Goal: Use online tool/utility: Utilize a website feature to perform a specific function

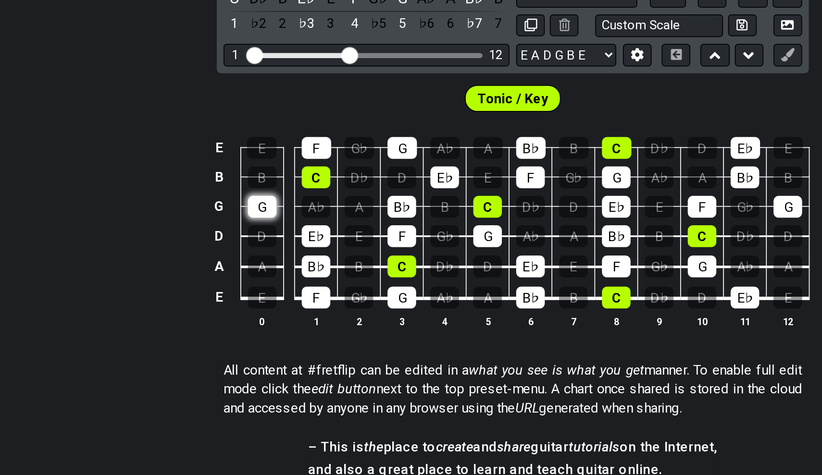
scroll to position [88, 0]
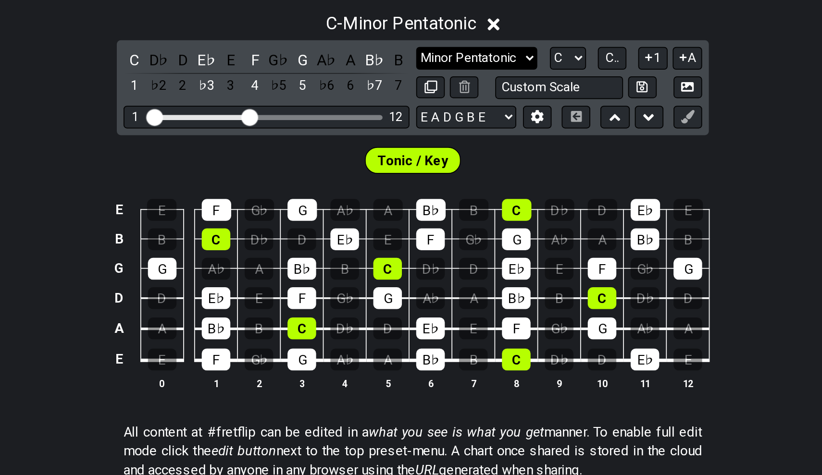
select select "Major / [PERSON_NAME]"
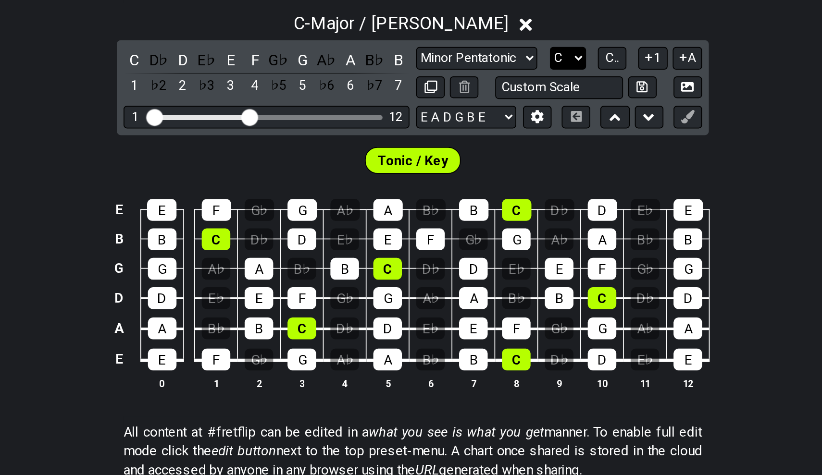
select select "A"
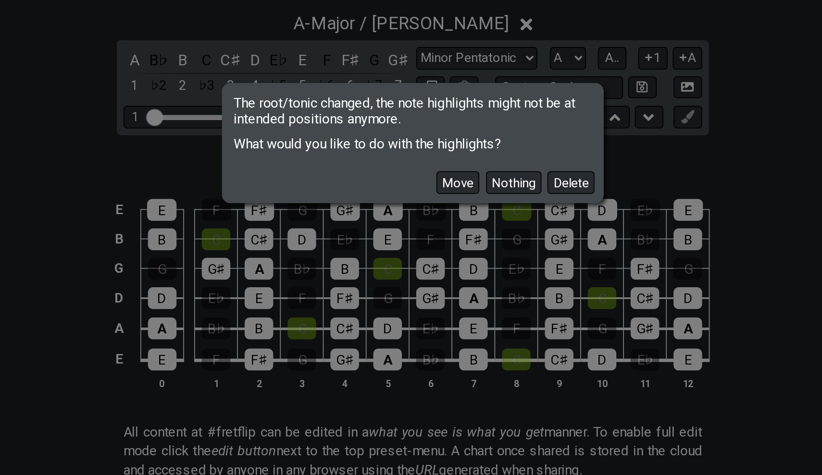
click at [324, 243] on div "Move Nothing Delete" at bounding box center [410, 257] width 215 height 28
click at [488, 254] on button "Delete" at bounding box center [501, 260] width 27 height 13
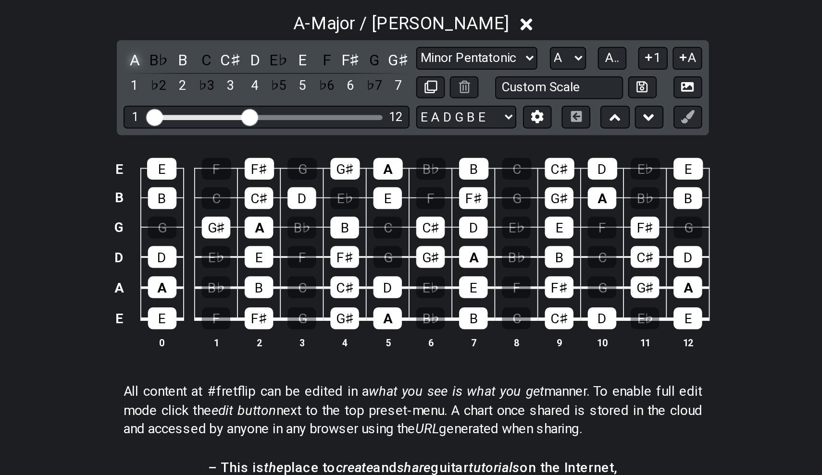
click at [246, 184] on div "A" at bounding box center [252, 190] width 12 height 13
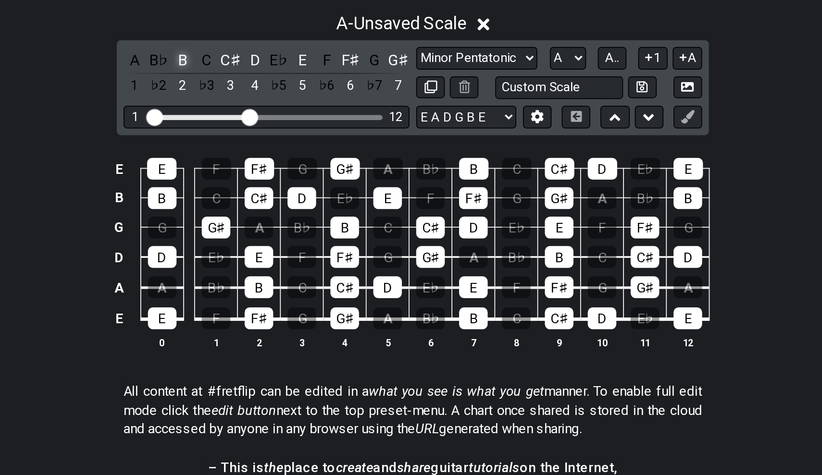
click at [273, 184] on div "B" at bounding box center [279, 190] width 12 height 13
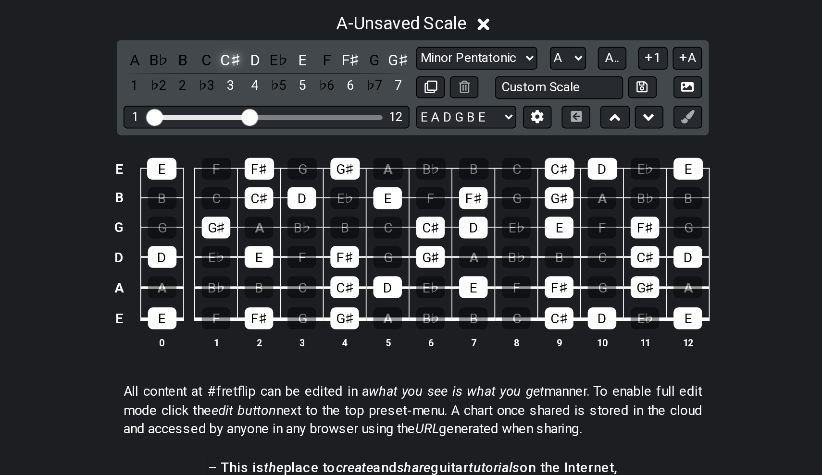
click at [300, 184] on div "C♯" at bounding box center [306, 190] width 12 height 13
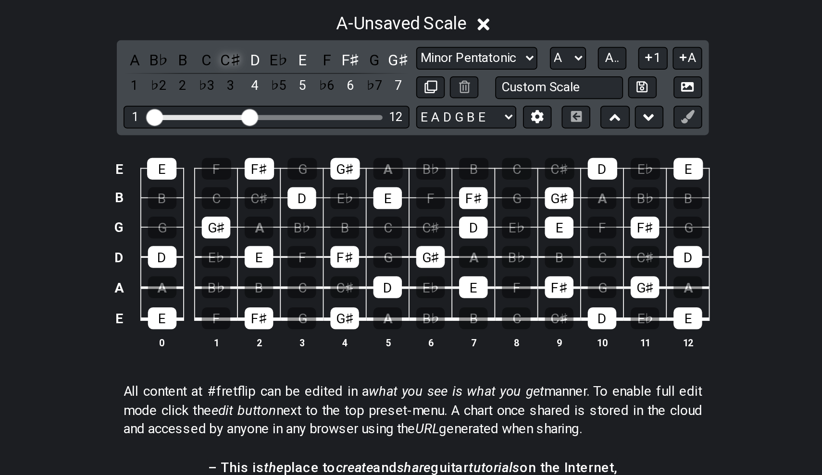
click at [300, 184] on div "C♯" at bounding box center [306, 190] width 12 height 13
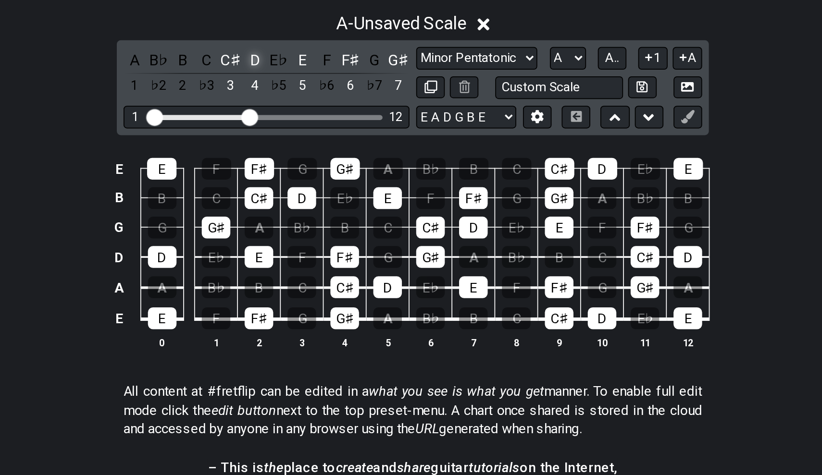
click at [314, 184] on div "D" at bounding box center [320, 190] width 12 height 13
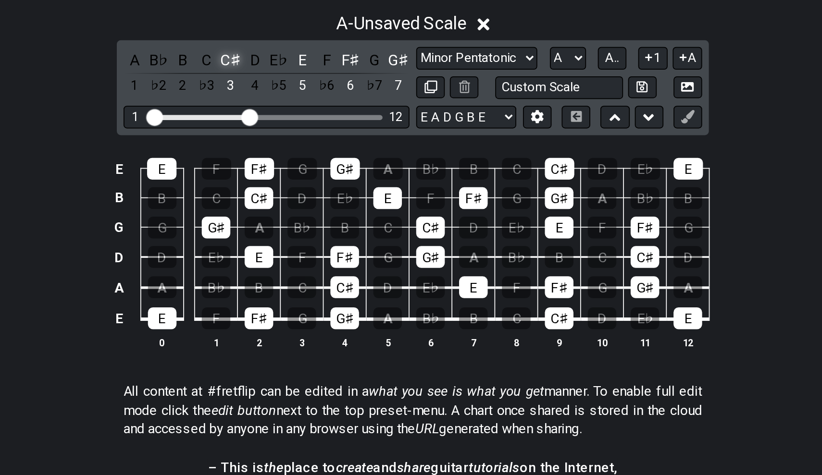
click at [300, 184] on div "C♯" at bounding box center [306, 190] width 12 height 13
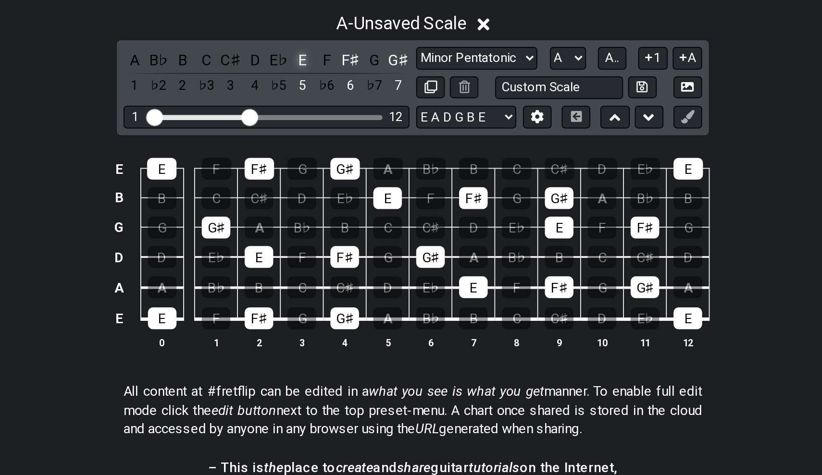
click at [342, 184] on div "E" at bounding box center [348, 190] width 12 height 13
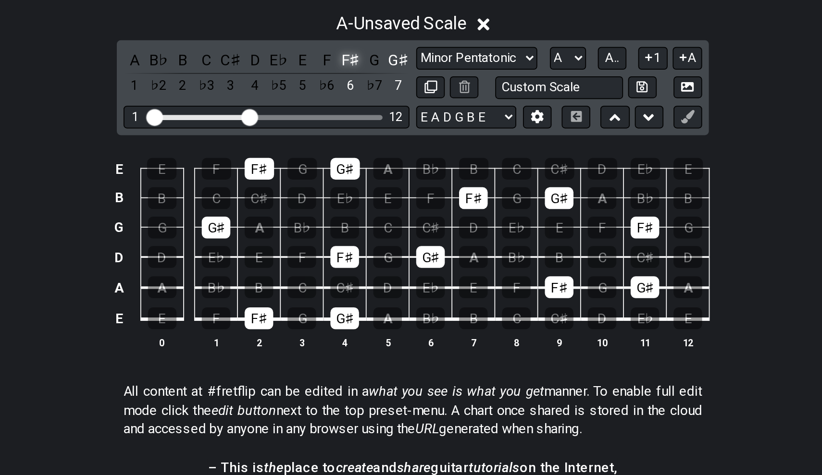
click at [369, 184] on div "F♯" at bounding box center [375, 190] width 12 height 13
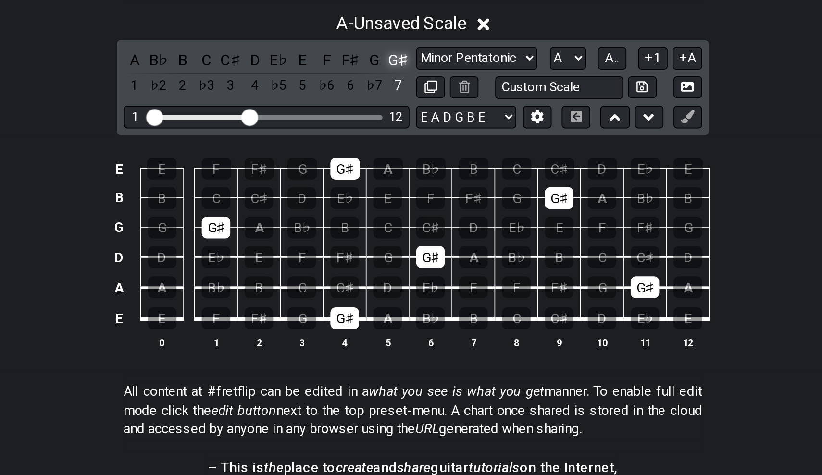
click at [396, 184] on div "G♯" at bounding box center [402, 190] width 12 height 13
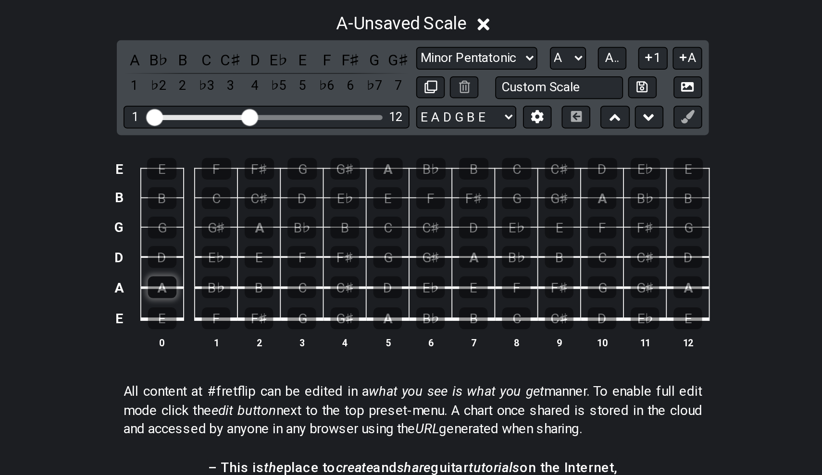
click at [259, 314] on div "A" at bounding box center [267, 320] width 16 height 12
click at [315, 314] on div "B" at bounding box center [323, 320] width 16 height 12
click at [364, 314] on div "C♯" at bounding box center [372, 320] width 16 height 12
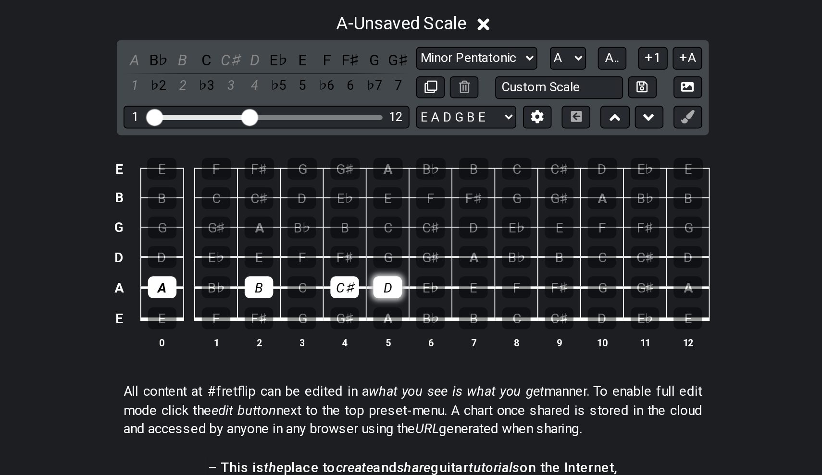
click at [388, 314] on div "D" at bounding box center [396, 320] width 16 height 12
click at [437, 314] on div "E" at bounding box center [445, 320] width 16 height 12
click at [486, 314] on div "F♯" at bounding box center [494, 320] width 16 height 12
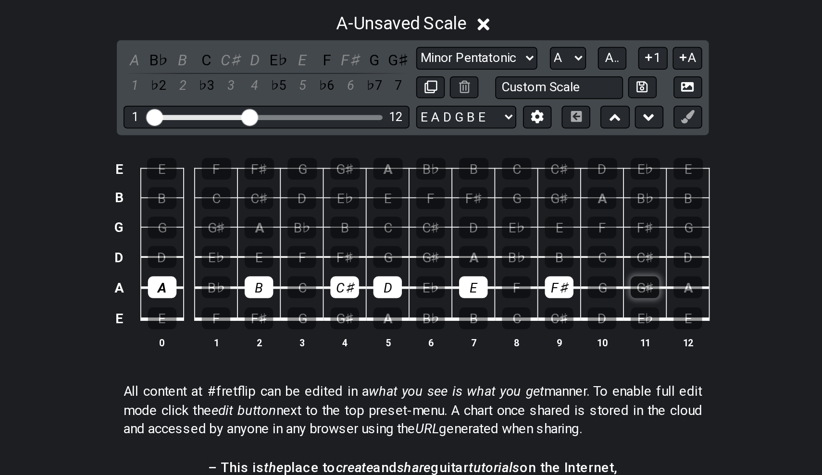
click at [535, 314] on div "G♯" at bounding box center [543, 320] width 16 height 12
click at [560, 314] on div "A" at bounding box center [568, 320] width 16 height 12
click at [388, 332] on div "A" at bounding box center [396, 338] width 16 height 12
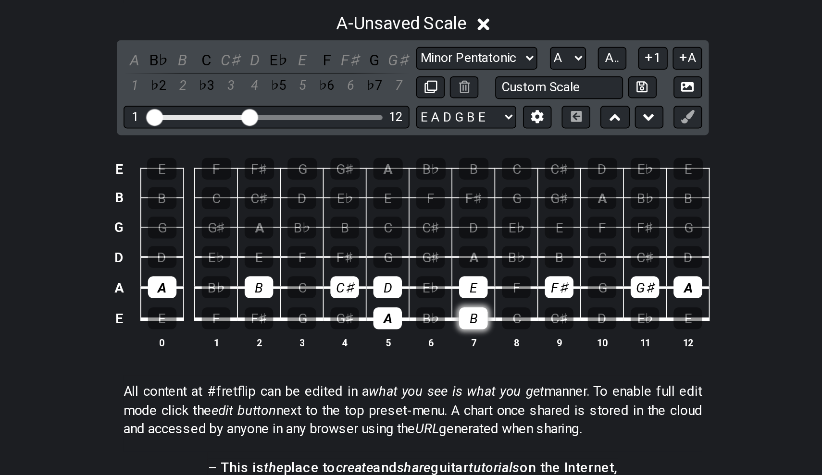
click at [437, 332] on div "B" at bounding box center [445, 338] width 16 height 12
click at [364, 297] on div "F♯" at bounding box center [372, 303] width 16 height 12
click at [413, 297] on div "G♯" at bounding box center [421, 303] width 16 height 12
click at [437, 297] on div "A" at bounding box center [445, 303] width 16 height 12
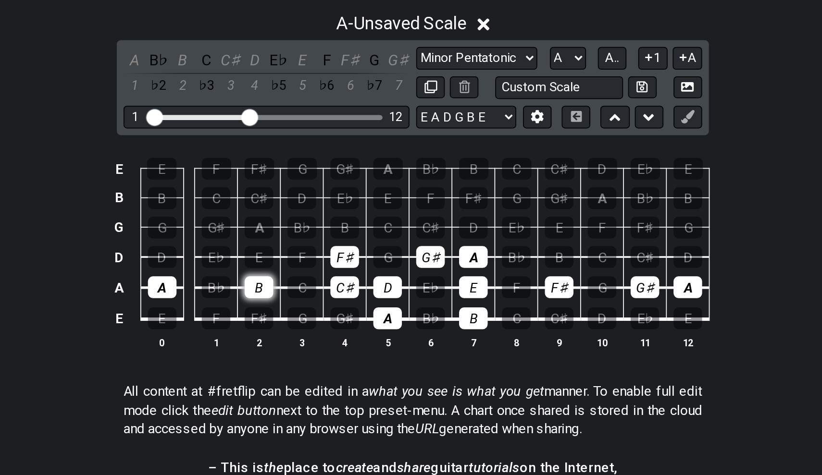
click at [315, 314] on div "B" at bounding box center [323, 320] width 16 height 12
click at [259, 314] on div "A" at bounding box center [267, 320] width 16 height 12
click at [486, 314] on div "F♯" at bounding box center [494, 320] width 16 height 12
click at [535, 314] on div "G♯" at bounding box center [543, 320] width 16 height 12
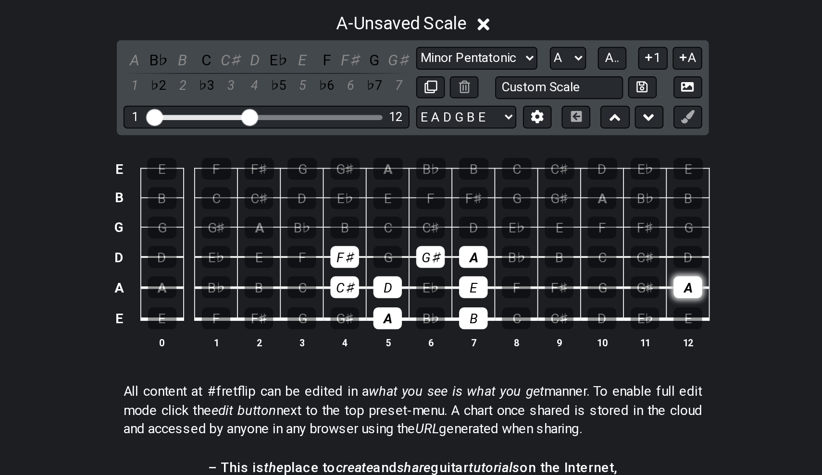
click at [560, 314] on div "A" at bounding box center [568, 320] width 16 height 12
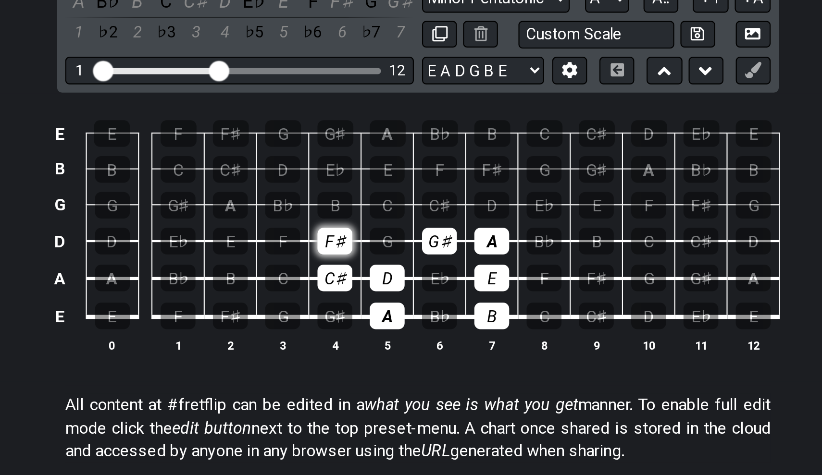
click at [364, 297] on div "F♯" at bounding box center [372, 303] width 16 height 12
click at [364, 280] on div "B" at bounding box center [372, 286] width 16 height 12
click at [413, 280] on div "C♯" at bounding box center [421, 286] width 16 height 12
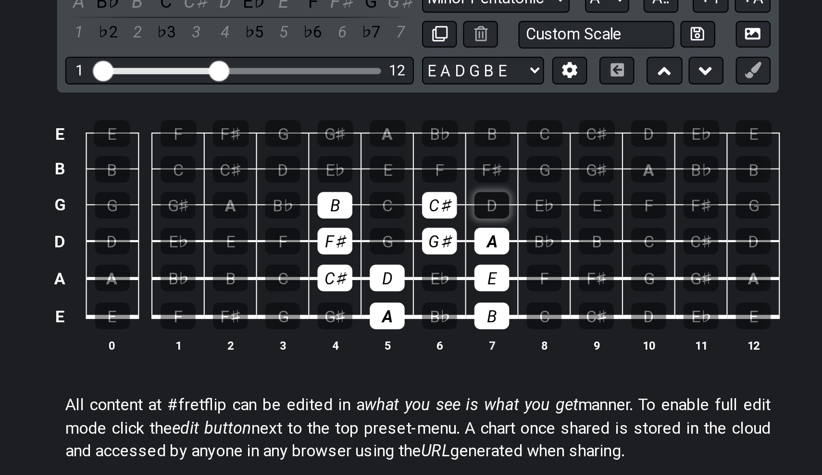
click at [437, 280] on div "D" at bounding box center [445, 286] width 16 height 12
click at [388, 263] on div "E" at bounding box center [396, 269] width 16 height 12
click at [437, 263] on div "F♯" at bounding box center [445, 269] width 16 height 12
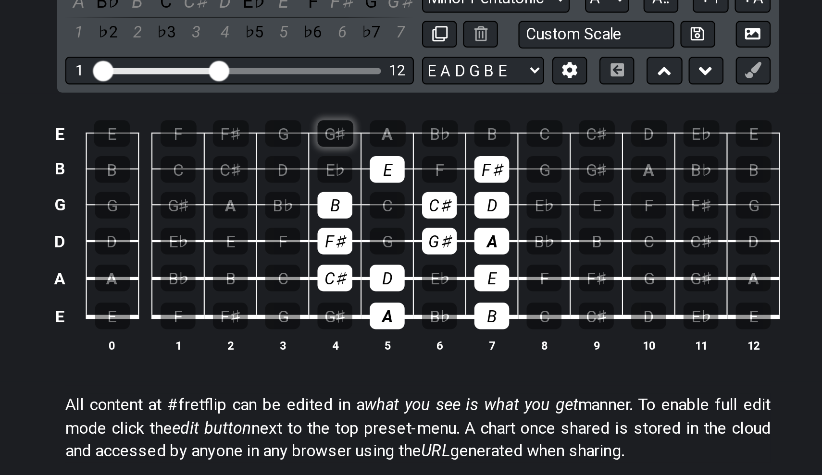
click at [364, 246] on div "G♯" at bounding box center [372, 252] width 17 height 12
click at [388, 246] on div "A" at bounding box center [396, 252] width 17 height 12
drag, startPoint x: 174, startPoint y: 59, endPoint x: 193, endPoint y: 61, distance: 18.8
click at [384, 235] on td "A" at bounding box center [396, 243] width 25 height 17
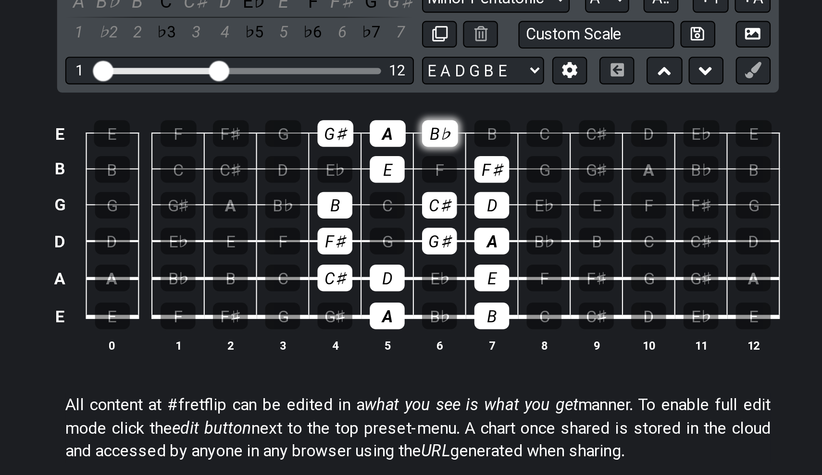
click at [413, 246] on div "B♭" at bounding box center [421, 252] width 17 height 12
drag, startPoint x: 218, startPoint y: 62, endPoint x: 175, endPoint y: 76, distance: 44.7
click at [237, 235] on tbody "E E F F♯ G G♯ A B♭ B C C♯ D E♭ E B B C C♯ D E♭ E F F♯ G G♯ A B♭ B G G G♯ A B♭ B…" at bounding box center [408, 291] width 343 height 113
click at [364, 280] on div "B" at bounding box center [372, 286] width 16 height 12
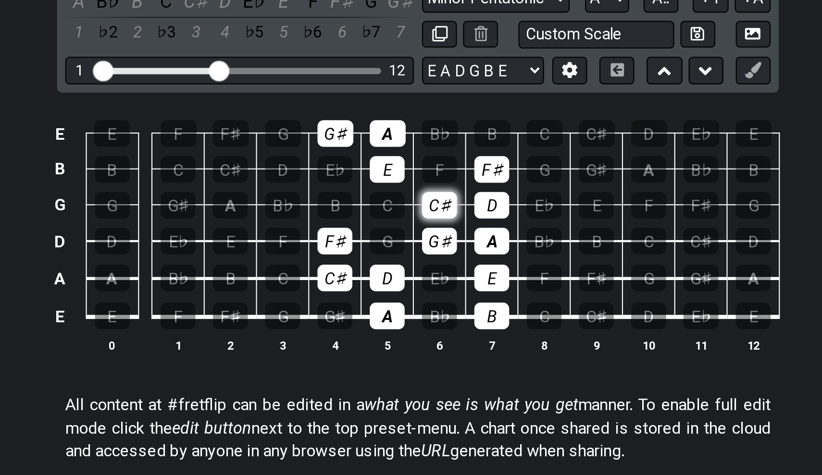
click at [413, 280] on div "C♯" at bounding box center [421, 286] width 16 height 12
click at [437, 280] on div "D" at bounding box center [445, 286] width 16 height 12
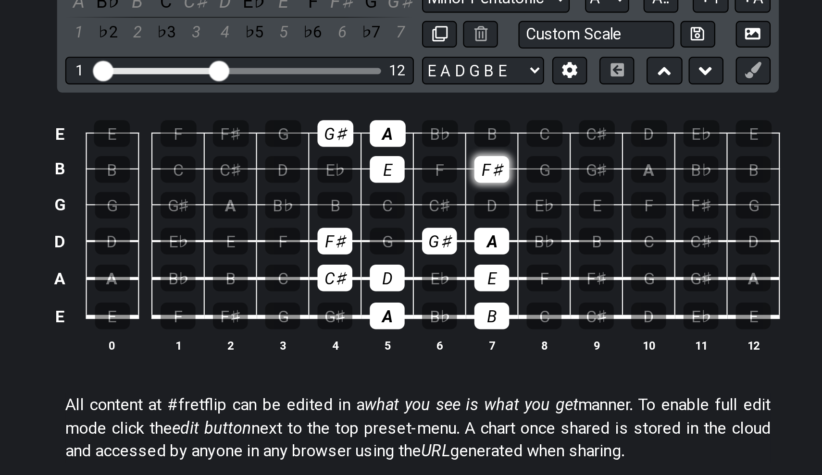
click at [437, 263] on div "F♯" at bounding box center [445, 269] width 16 height 12
click at [388, 263] on div "E" at bounding box center [396, 269] width 16 height 12
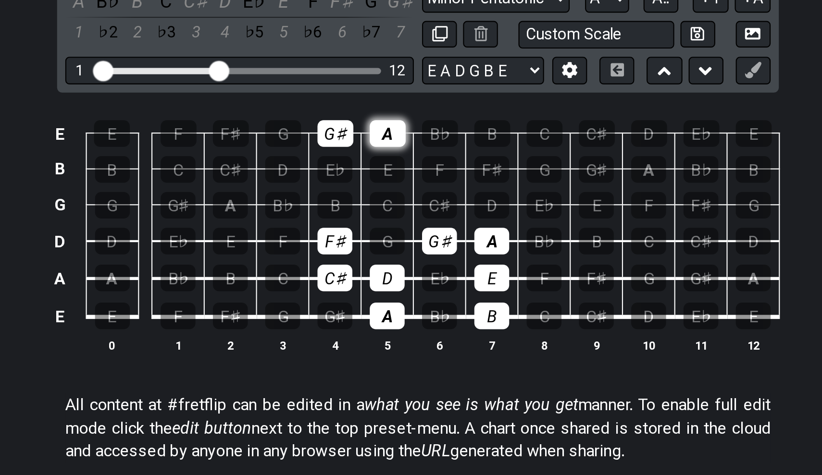
click at [388, 246] on div "A" at bounding box center [396, 252] width 17 height 12
click at [364, 246] on div "G♯" at bounding box center [372, 252] width 17 height 12
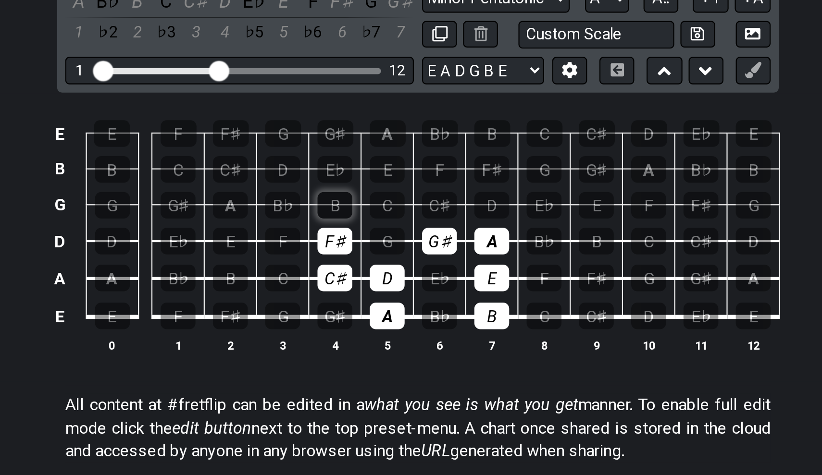
click at [364, 280] on div "B" at bounding box center [372, 286] width 16 height 12
click at [413, 280] on div "C♯" at bounding box center [421, 286] width 16 height 12
click at [437, 280] on div "D" at bounding box center [445, 286] width 16 height 12
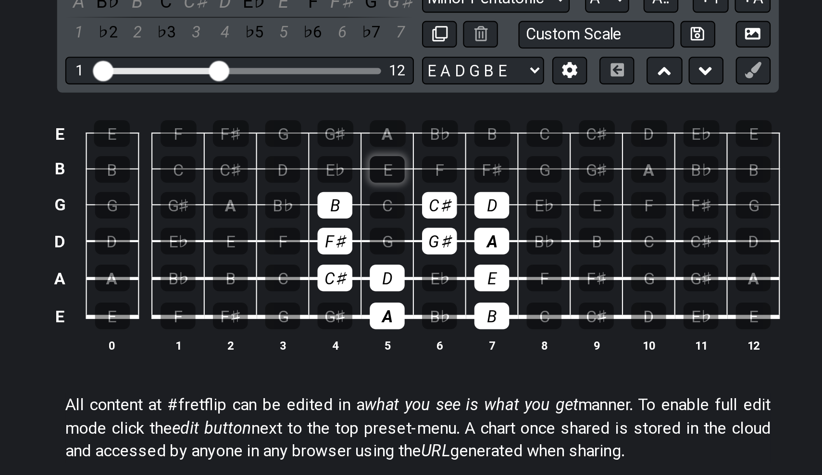
click at [388, 263] on div "E" at bounding box center [396, 269] width 16 height 12
click at [437, 263] on div "F♯" at bounding box center [445, 269] width 16 height 12
click at [364, 246] on div "G♯" at bounding box center [372, 252] width 17 height 12
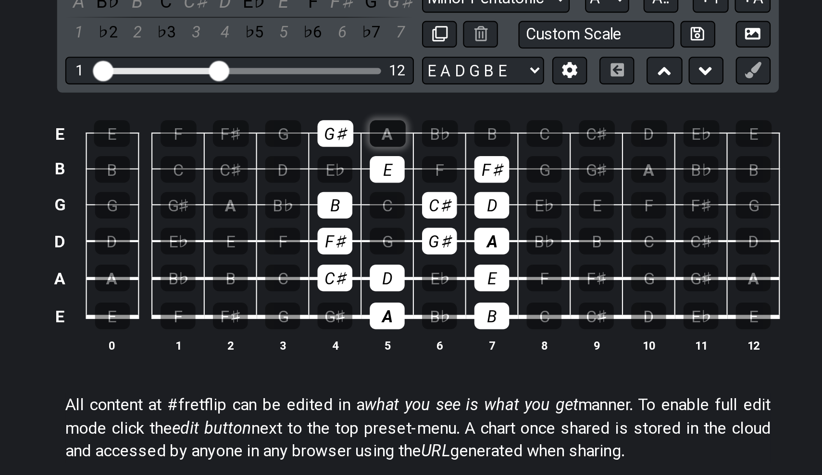
click at [388, 246] on div "A" at bounding box center [396, 252] width 17 height 12
click at [364, 314] on div "C♯" at bounding box center [372, 320] width 16 height 12
click at [364, 297] on div "F♯" at bounding box center [372, 303] width 16 height 12
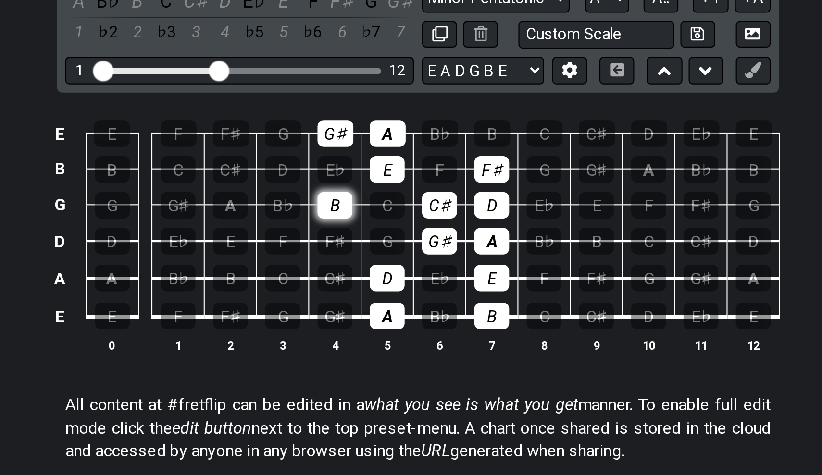
click at [364, 280] on div "B" at bounding box center [372, 286] width 16 height 12
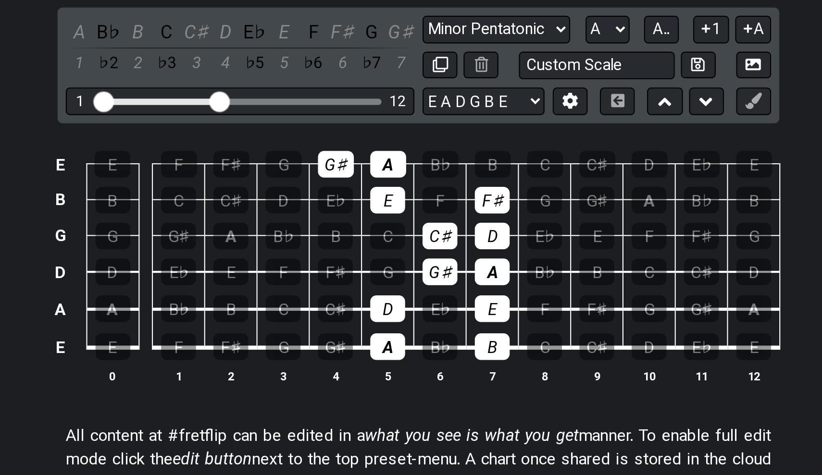
click at [360, 235] on td "G♯" at bounding box center [372, 243] width 25 height 17
click at [364, 246] on div "G♯" at bounding box center [372, 252] width 17 height 12
drag, startPoint x: 161, startPoint y: 75, endPoint x: 181, endPoint y: 81, distance: 20.4
click at [237, 235] on tr "E E F F♯ G G♯ A B♭ B C C♯ D E♭ E" at bounding box center [408, 243] width 343 height 17
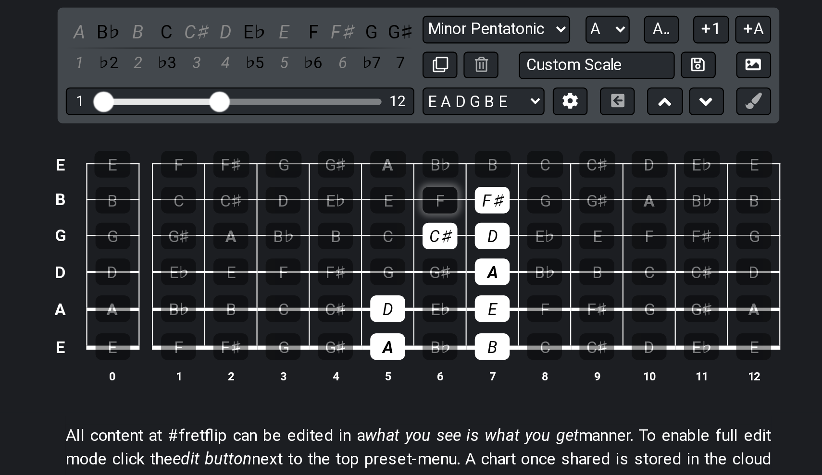
drag, startPoint x: 159, startPoint y: 80, endPoint x: 210, endPoint y: 93, distance: 53.0
click at [237, 235] on tbody "E E F F♯ G G♯ A B♭ B C C♯ D E♭ E B B C C♯ D E♭ E F F♯ G G♯ A B♭ B G G G♯ A B♭ B…" at bounding box center [408, 291] width 343 height 113
drag, startPoint x: 210, startPoint y: 93, endPoint x: 234, endPoint y: 95, distance: 23.6
click at [237, 252] on tr "B B C C♯ D E♭ E F F♯ G G♯ A B♭ B" at bounding box center [408, 260] width 343 height 17
click at [237, 235] on tbody "E E F F♯ G G♯ A B♭ B C C♯ D E♭ E B B C C♯ D E♭ E F F♯ G G♯ A B♭ B G G G♯ A B♭ B…" at bounding box center [408, 291] width 343 height 113
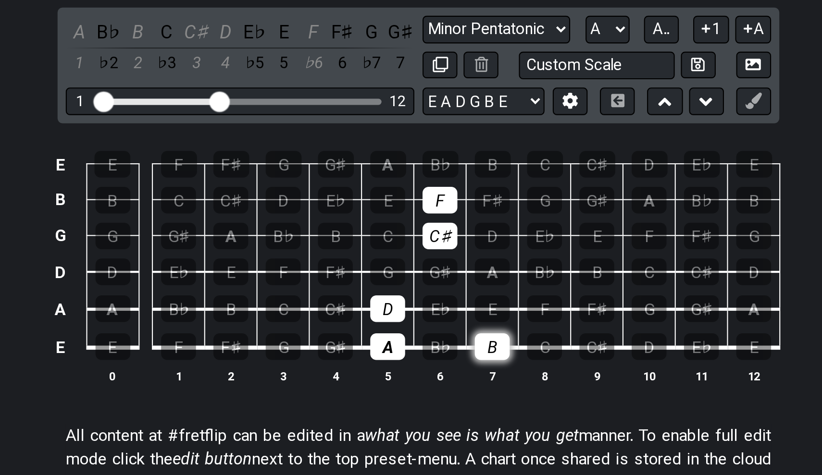
drag, startPoint x: 234, startPoint y: 98, endPoint x: 232, endPoint y: 166, distance: 68.7
click at [237, 235] on tbody "E E F F♯ G G♯ A B♭ B C C♯ D E♭ E B B C C♯ D E♭ E F F♯ G G♯ A B♭ B G G G♯ A B♭ B…" at bounding box center [408, 291] width 343 height 113
drag, startPoint x: 187, startPoint y: 173, endPoint x: 187, endPoint y: 163, distance: 9.1
click at [384, 346] on th "5" at bounding box center [396, 351] width 25 height 10
click at [388, 314] on div "D" at bounding box center [396, 320] width 16 height 12
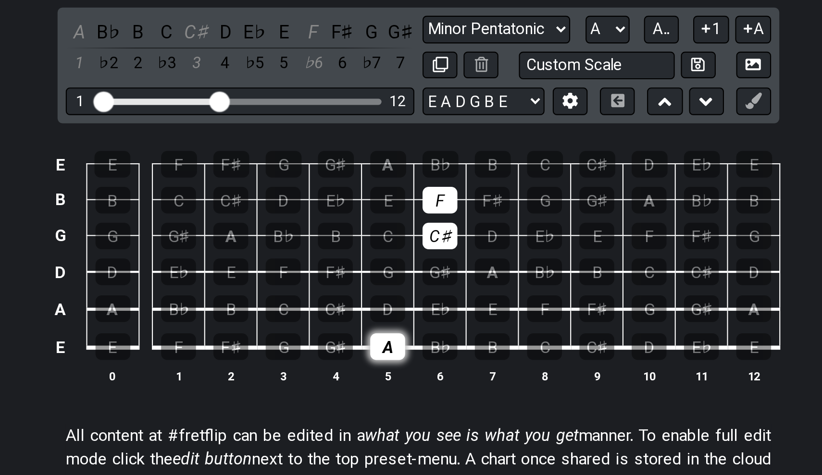
click at [388, 332] on div "A" at bounding box center [396, 338] width 16 height 12
click at [413, 280] on div "C♯" at bounding box center [421, 286] width 16 height 12
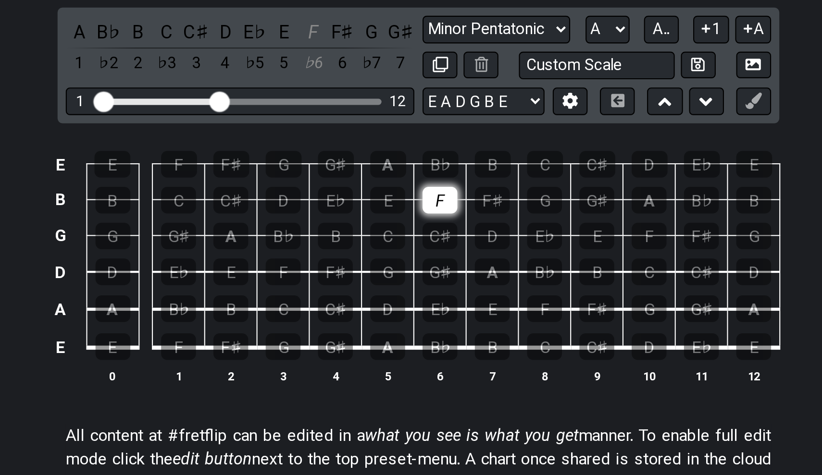
click at [413, 263] on div "F" at bounding box center [421, 269] width 16 height 12
click at [339, 314] on div "C" at bounding box center [347, 320] width 16 height 12
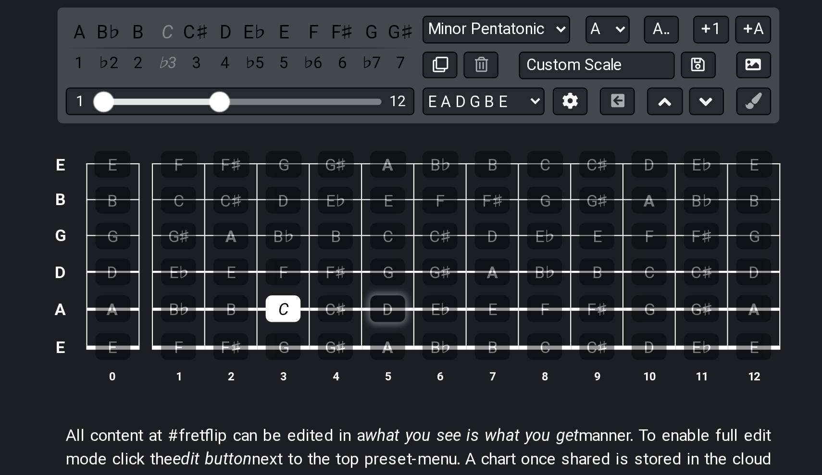
click at [388, 314] on div "D" at bounding box center [396, 320] width 16 height 12
click at [315, 297] on div "E" at bounding box center [323, 303] width 16 height 12
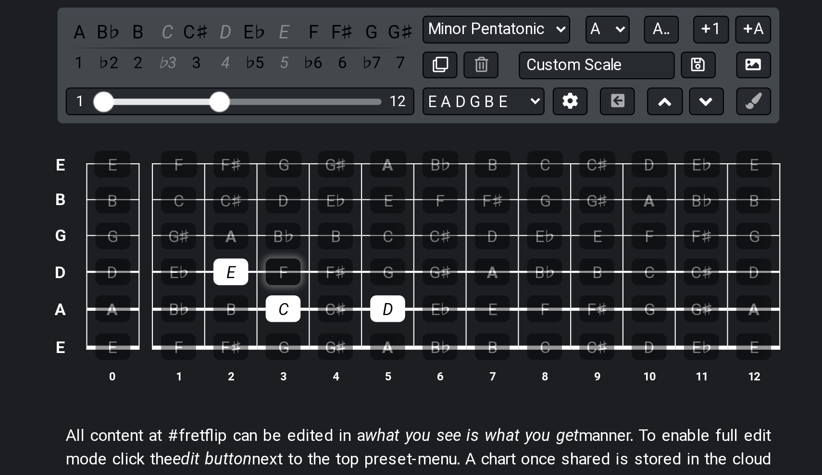
click at [339, 297] on div "F" at bounding box center [347, 303] width 16 height 12
click at [388, 297] on div "G" at bounding box center [396, 303] width 16 height 12
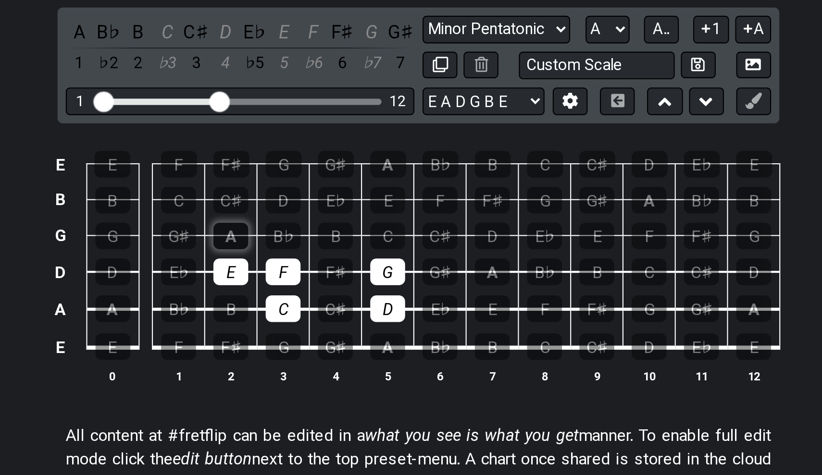
click at [315, 280] on div "A" at bounding box center [323, 286] width 16 height 12
click at [364, 280] on div "B" at bounding box center [372, 286] width 16 height 12
click at [388, 280] on div "C" at bounding box center [396, 286] width 16 height 12
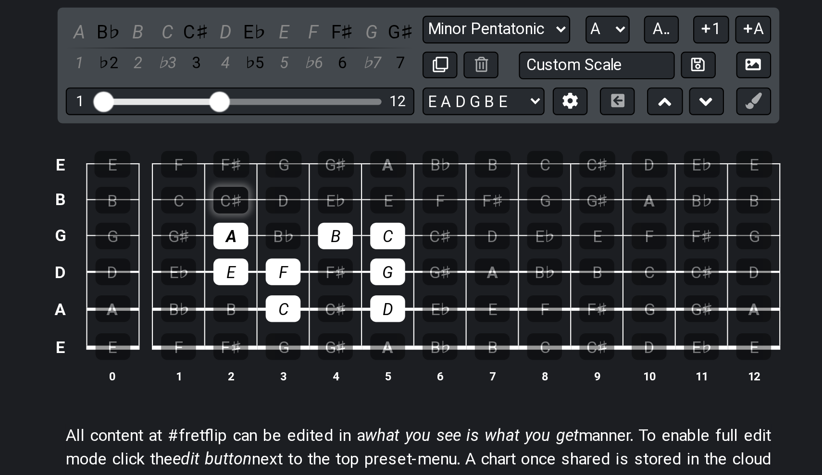
click at [315, 263] on div "C♯" at bounding box center [323, 269] width 16 height 12
click at [364, 263] on div "E♭" at bounding box center [372, 269] width 16 height 12
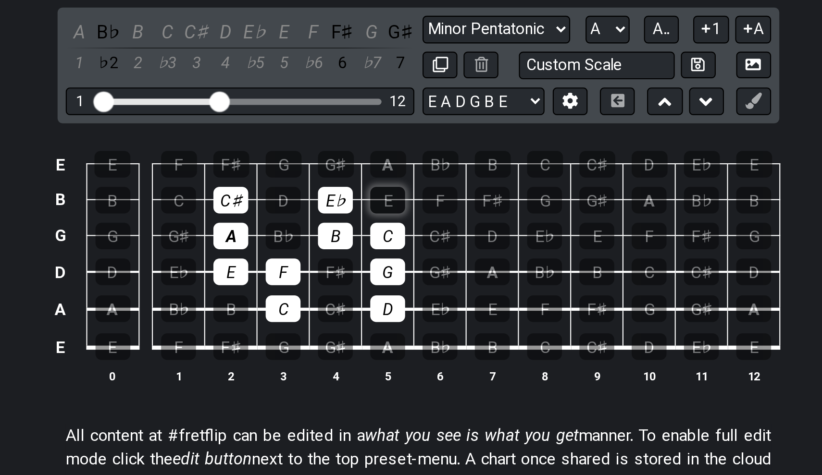
click at [388, 263] on div "E" at bounding box center [396, 269] width 16 height 12
click at [315, 263] on div "C♯" at bounding box center [323, 269] width 16 height 12
click at [339, 263] on div "D" at bounding box center [347, 269] width 16 height 12
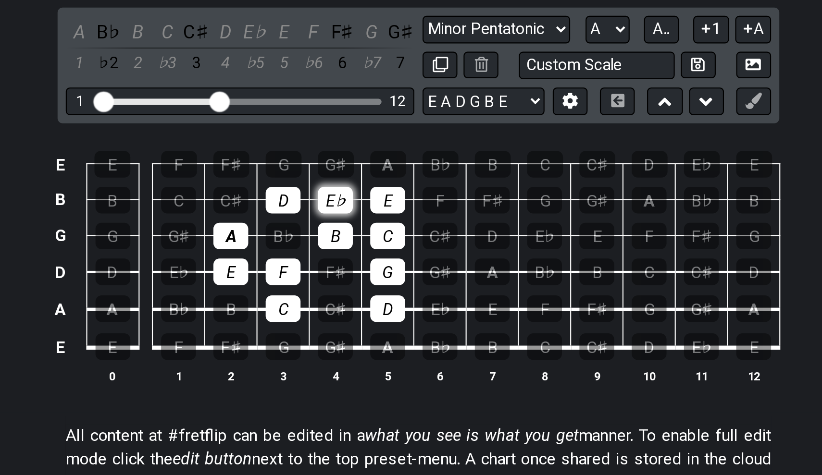
click at [364, 263] on div "E♭" at bounding box center [372, 269] width 16 height 12
click at [413, 263] on div "F" at bounding box center [421, 269] width 16 height 12
click at [111, 158] on div "A - Unsaved Scale A B♭ B C C♯ D E♭ E F F♯ G G♯ 1 ♭2 2 ♭3 3 4 ♭5 5 ♭6 6 ♭7 7 Min…" at bounding box center [411, 263] width 822 height 211
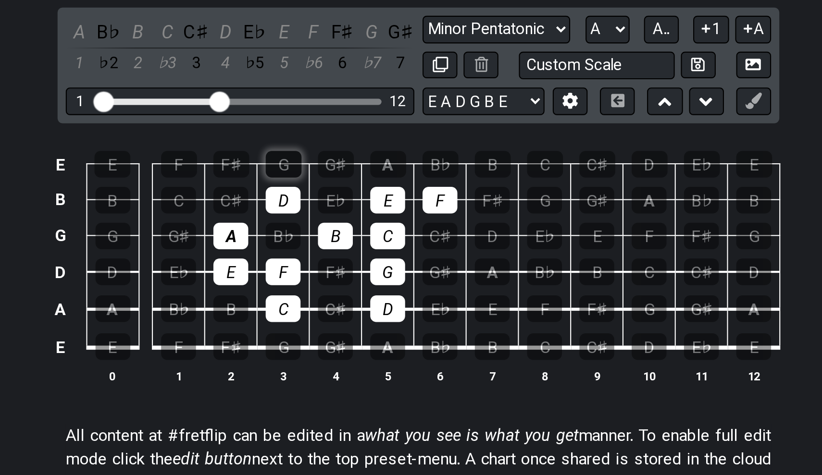
click at [339, 246] on div "G" at bounding box center [347, 252] width 17 height 12
click at [388, 246] on div "A" at bounding box center [396, 252] width 17 height 12
click at [437, 246] on div "B" at bounding box center [445, 252] width 17 height 12
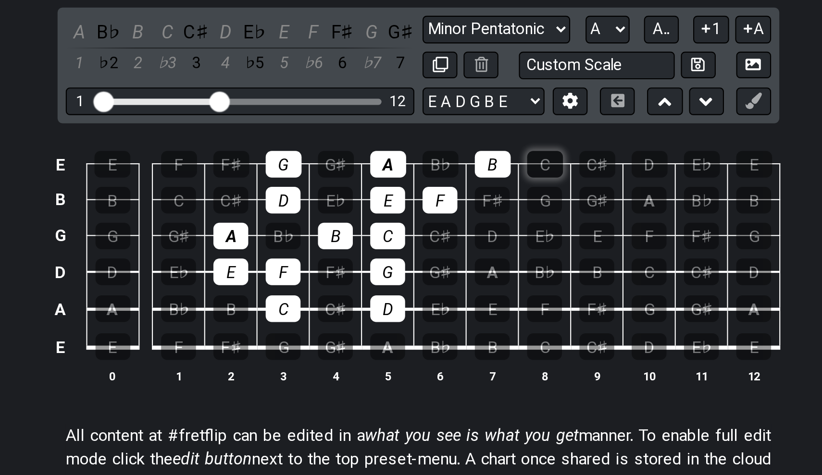
click at [462, 246] on div "C" at bounding box center [470, 252] width 17 height 12
